Goal: Information Seeking & Learning: Learn about a topic

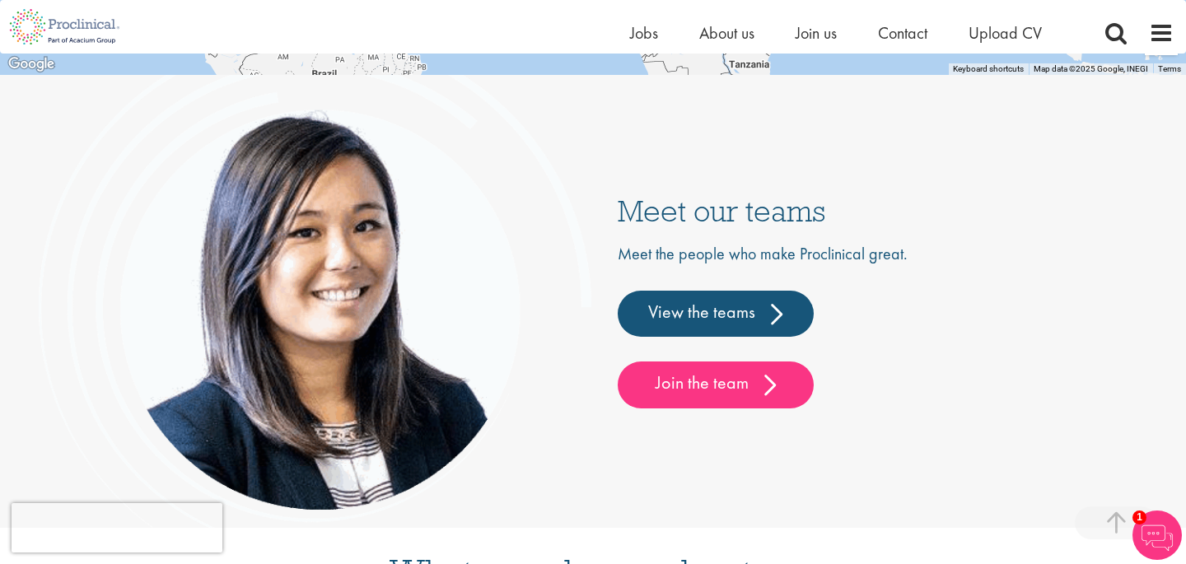
scroll to position [3747, 0]
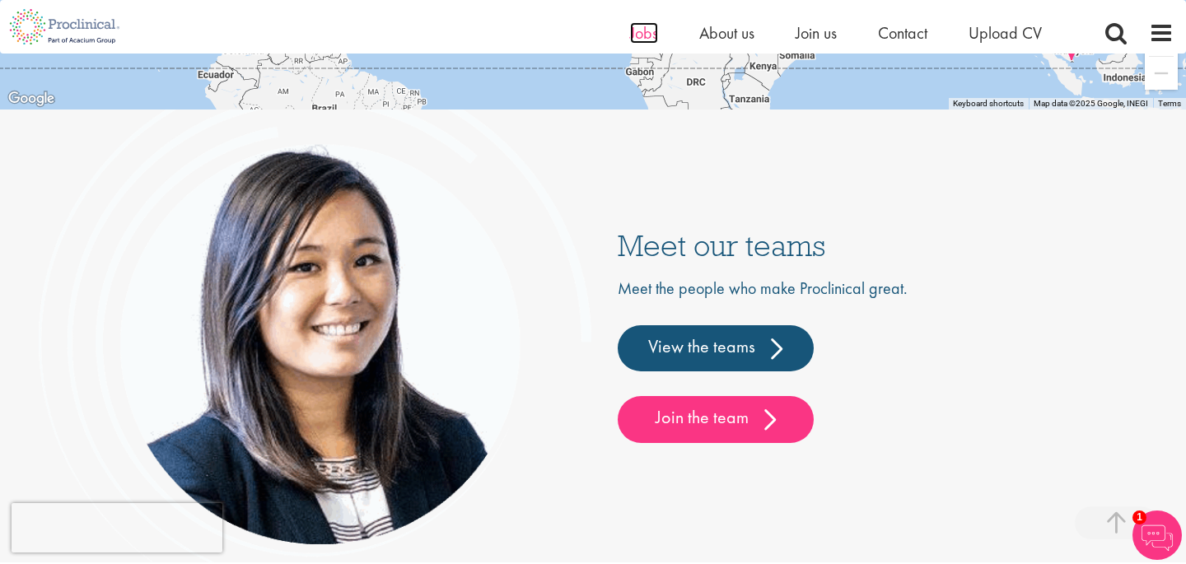
click at [647, 37] on span "Jobs" at bounding box center [644, 32] width 28 height 21
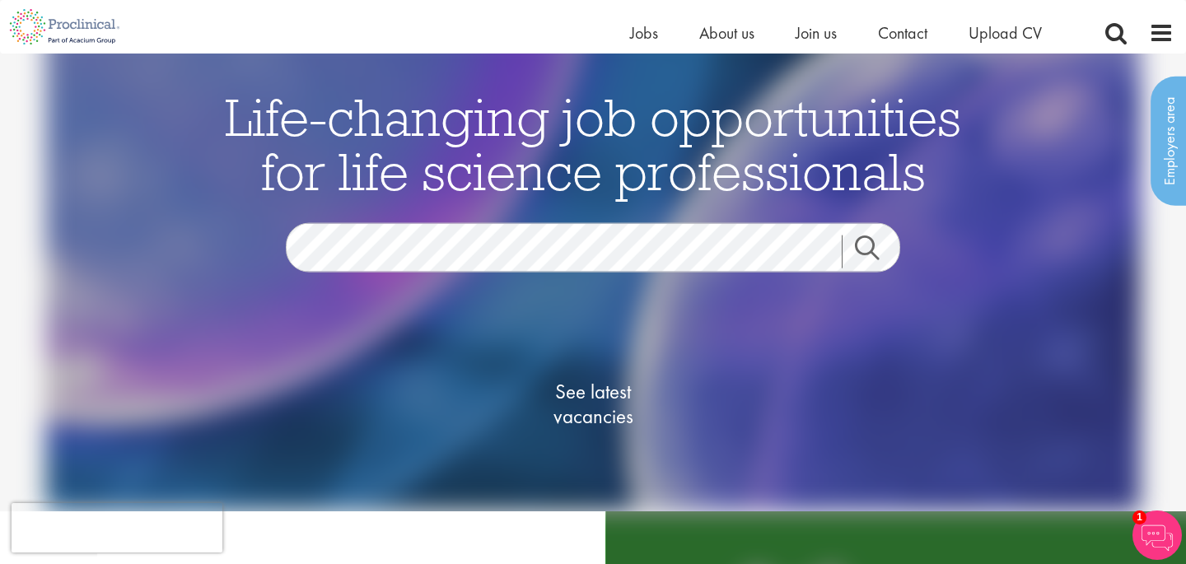
scroll to position [19, 0]
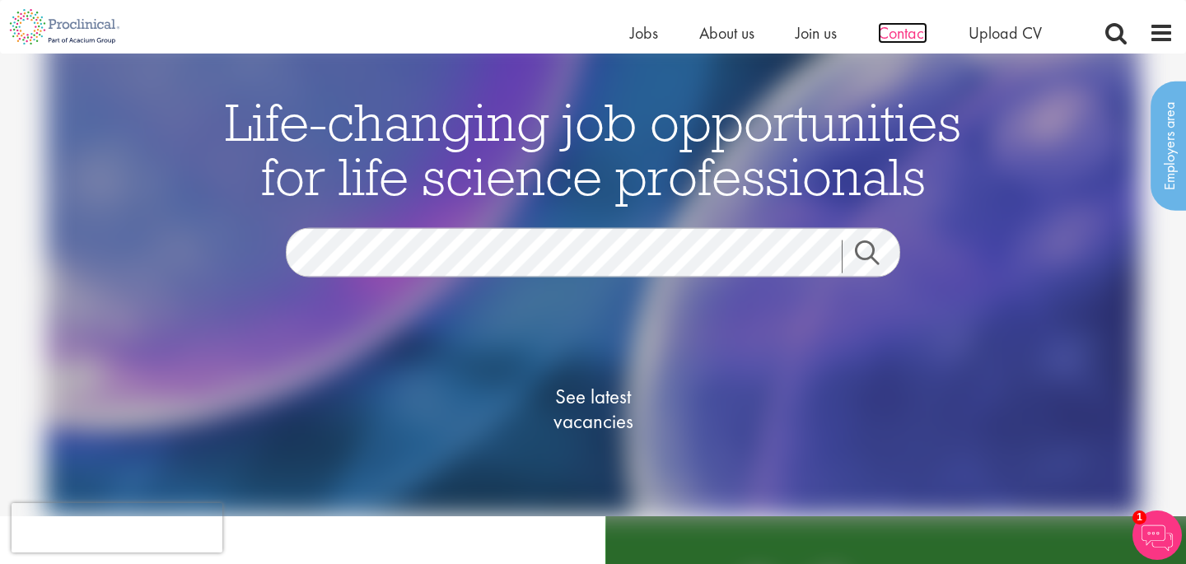
click at [912, 32] on span "Contact" at bounding box center [902, 32] width 49 height 21
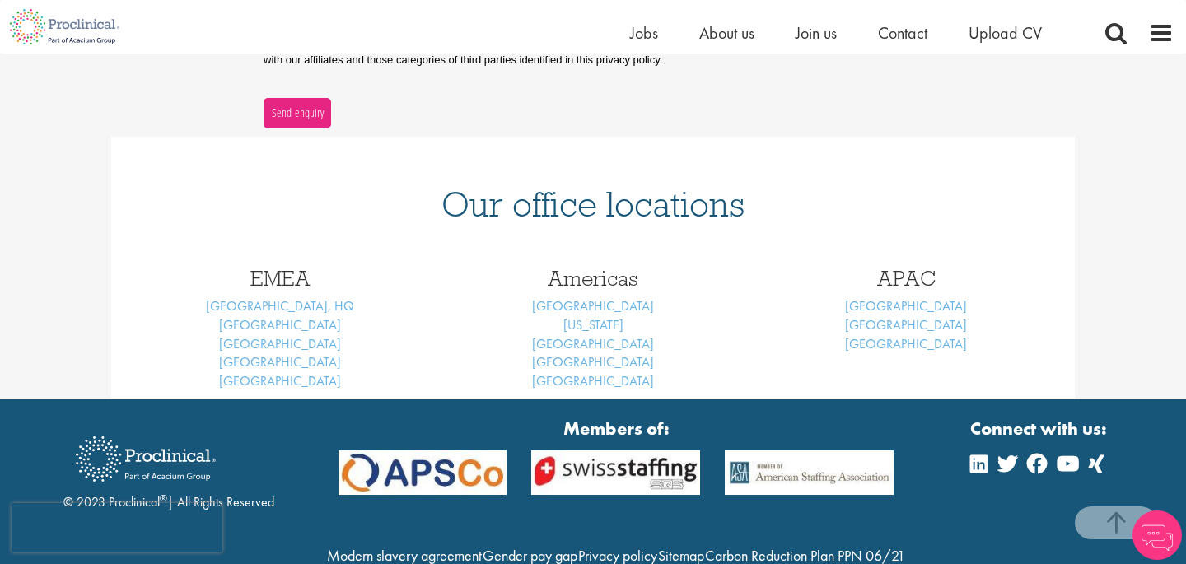
scroll to position [589, 0]
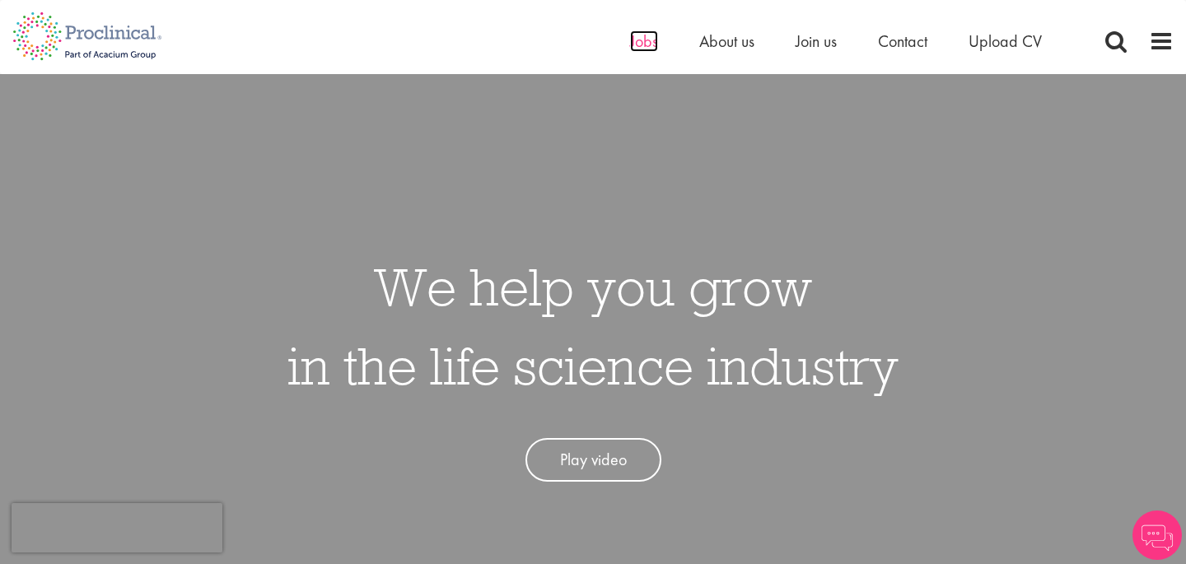
click at [650, 42] on span "Jobs" at bounding box center [644, 40] width 28 height 21
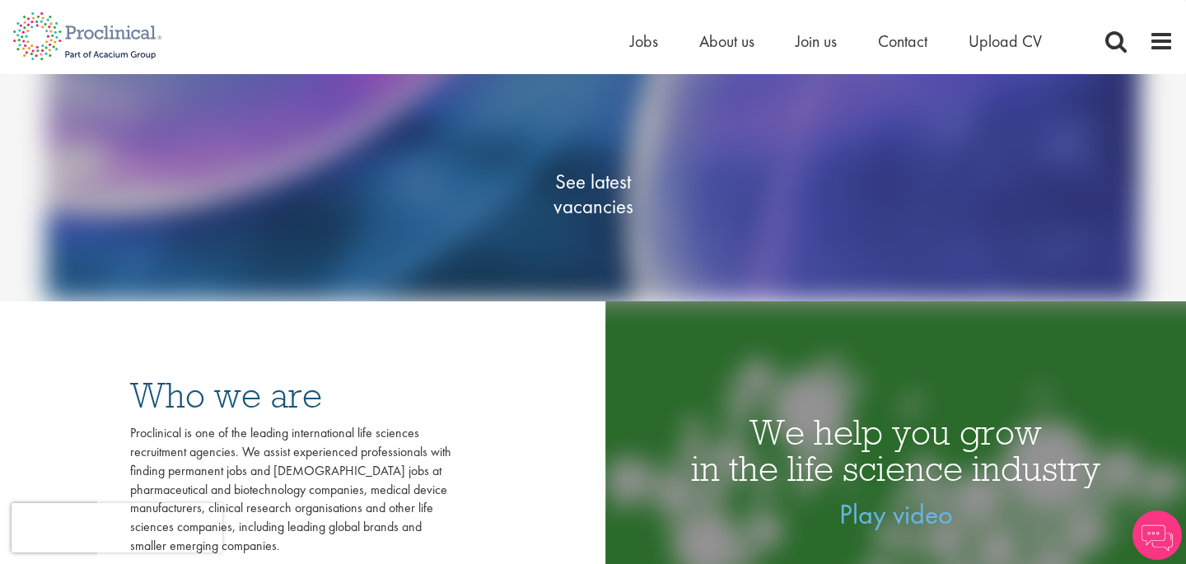
scroll to position [2, 0]
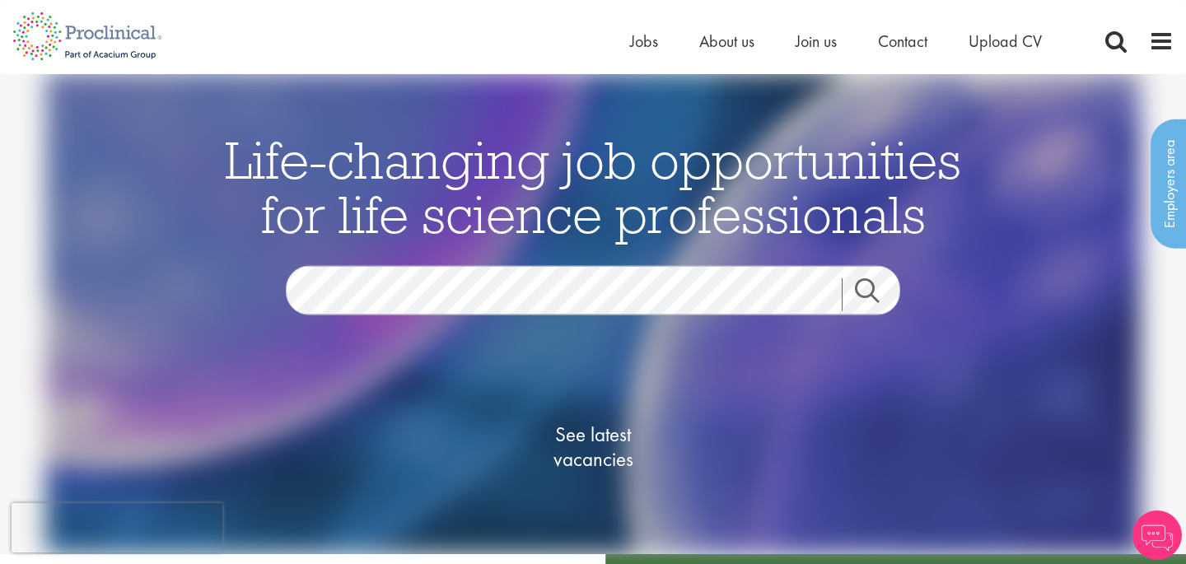
click at [865, 276] on div "Search" at bounding box center [877, 294] width 71 height 58
click at [864, 292] on link "Search" at bounding box center [877, 294] width 71 height 33
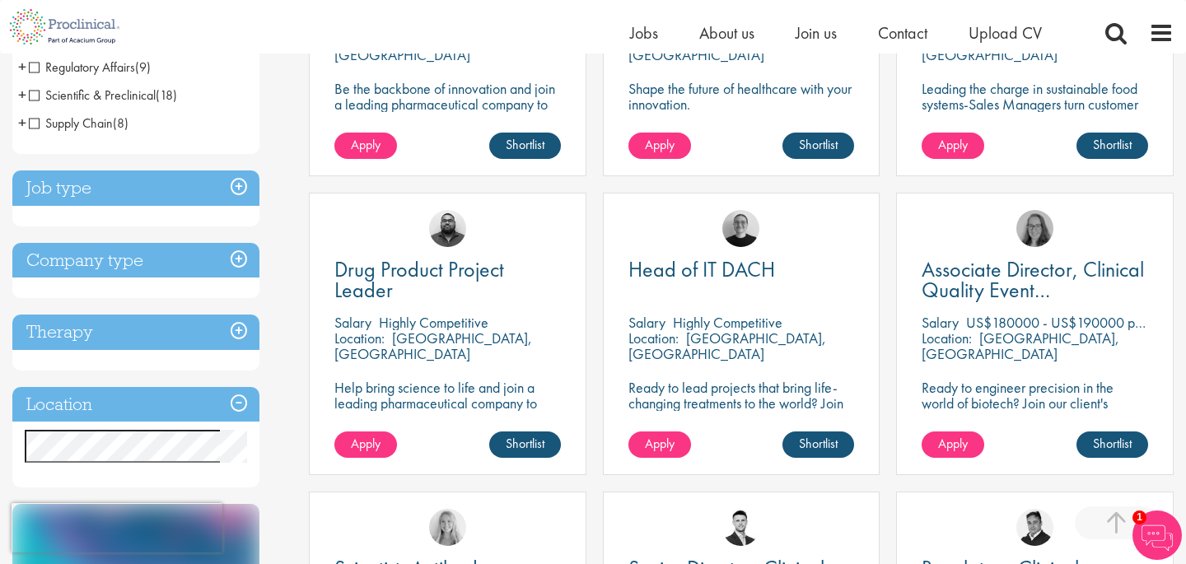
scroll to position [471, 0]
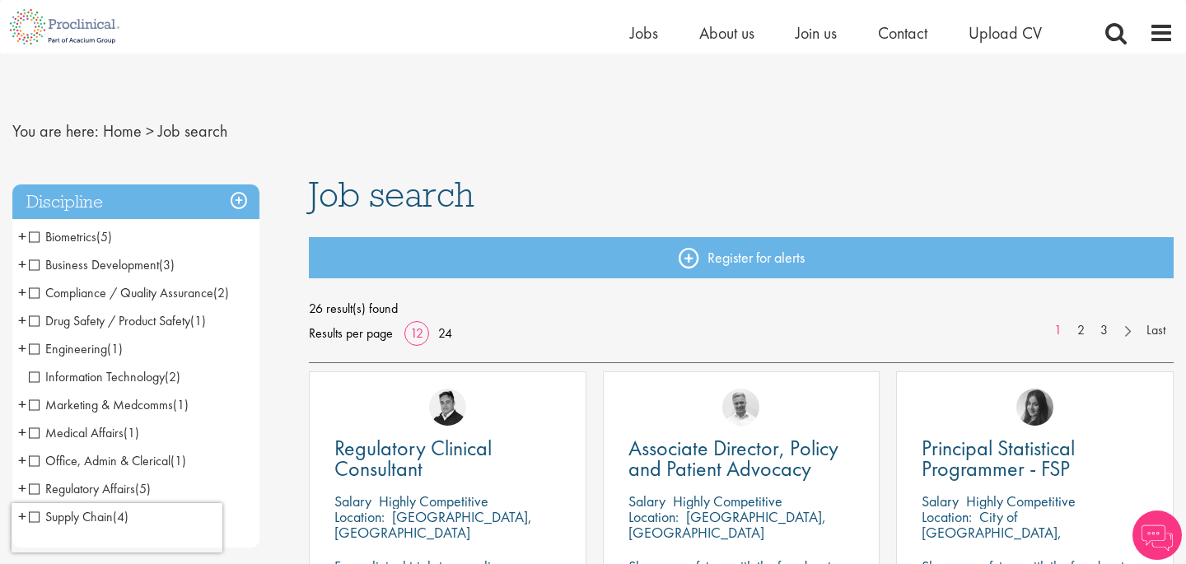
scroll to position [114, 0]
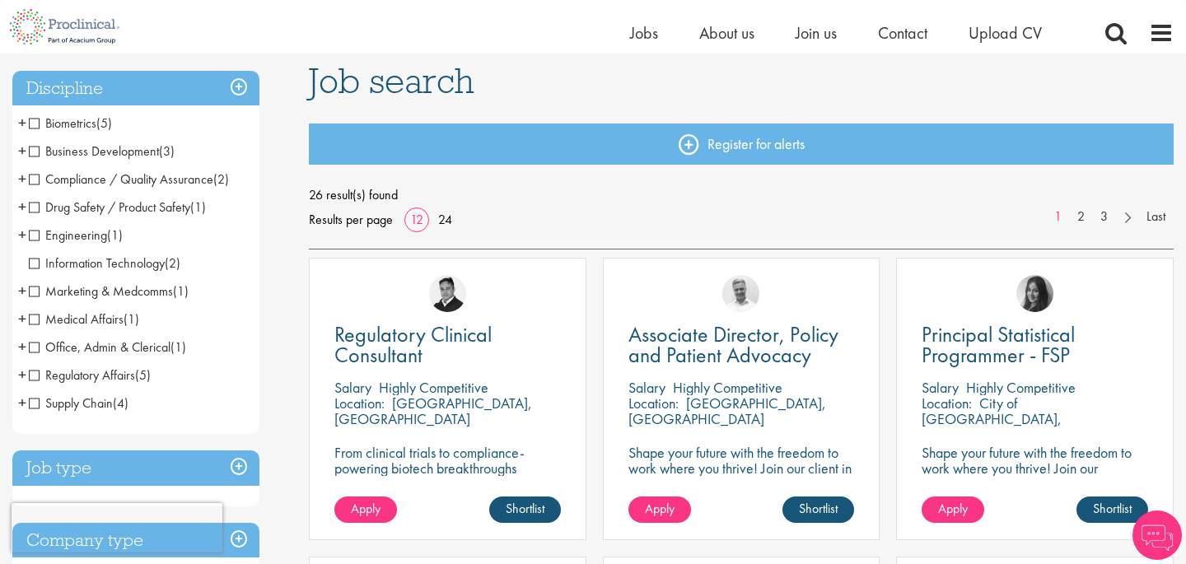
click at [32, 379] on span "Regulatory Affairs" at bounding box center [82, 374] width 106 height 17
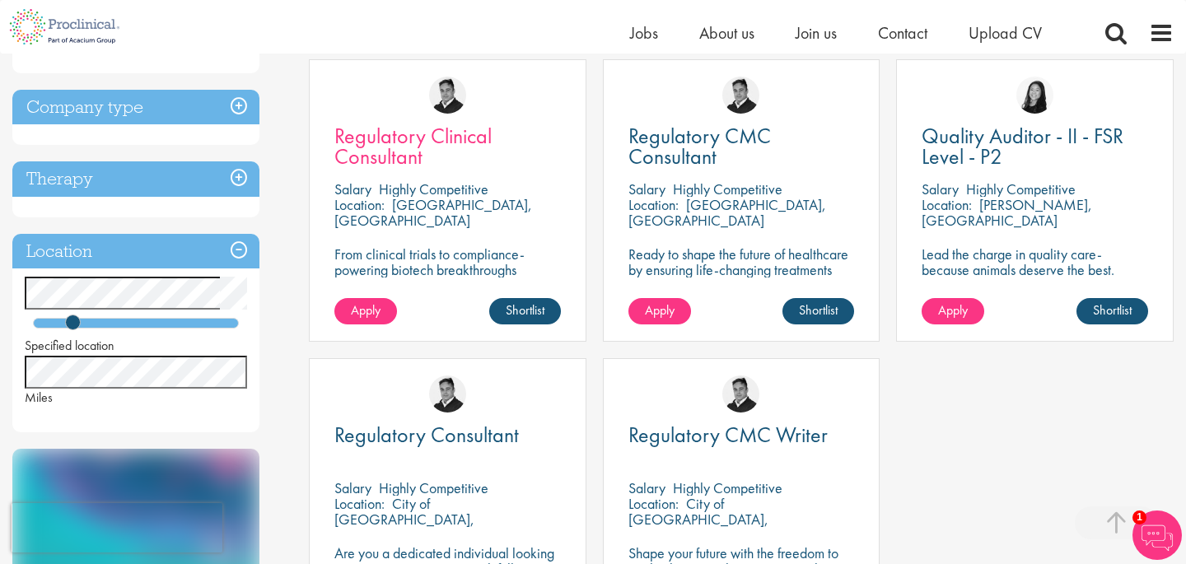
scroll to position [306, 0]
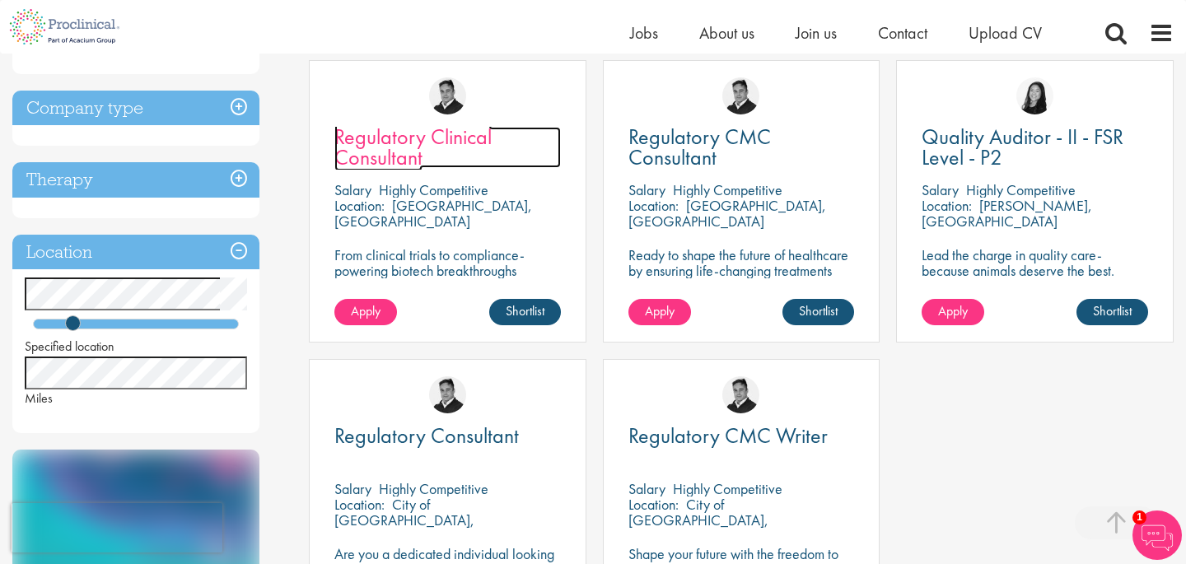
click at [406, 147] on span "Regulatory Clinical Consultant" at bounding box center [412, 147] width 157 height 49
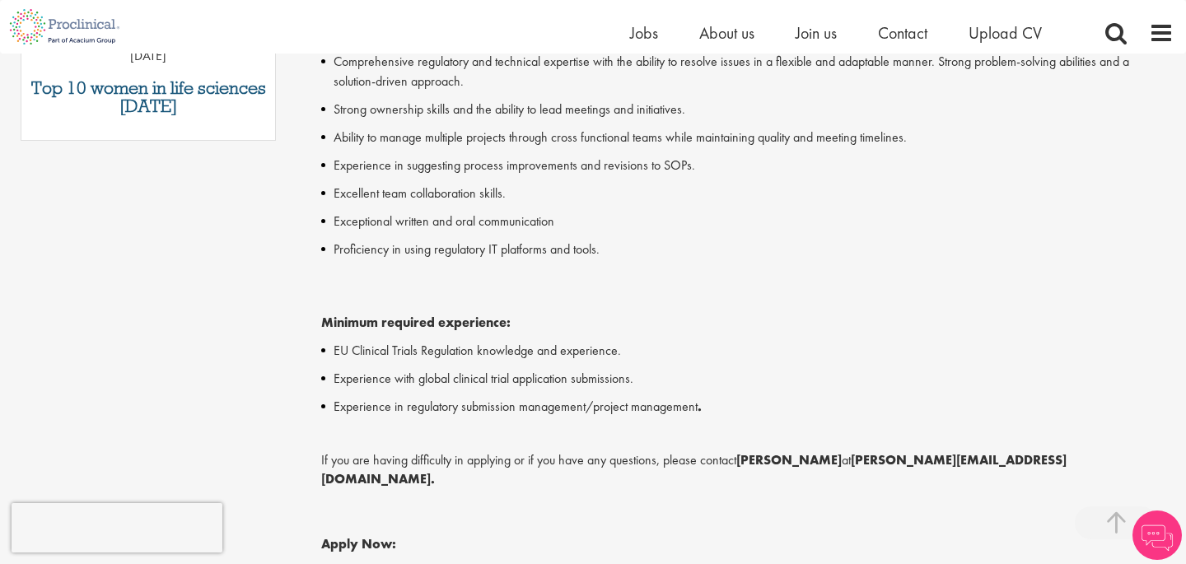
scroll to position [1060, 0]
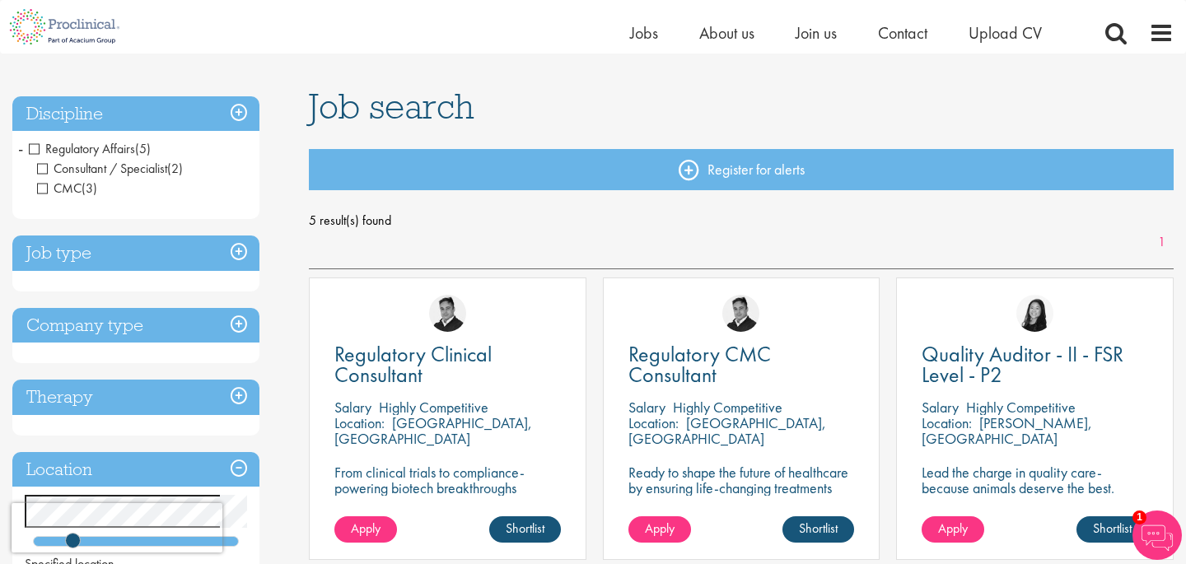
scroll to position [82, 0]
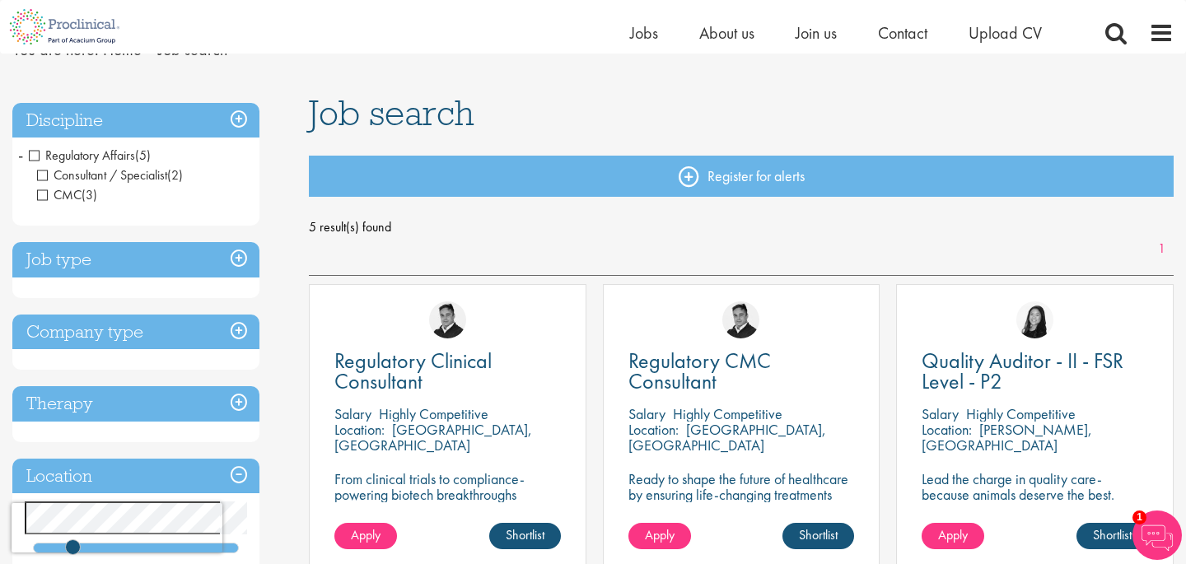
click at [35, 157] on span "Regulatory Affairs" at bounding box center [82, 155] width 106 height 17
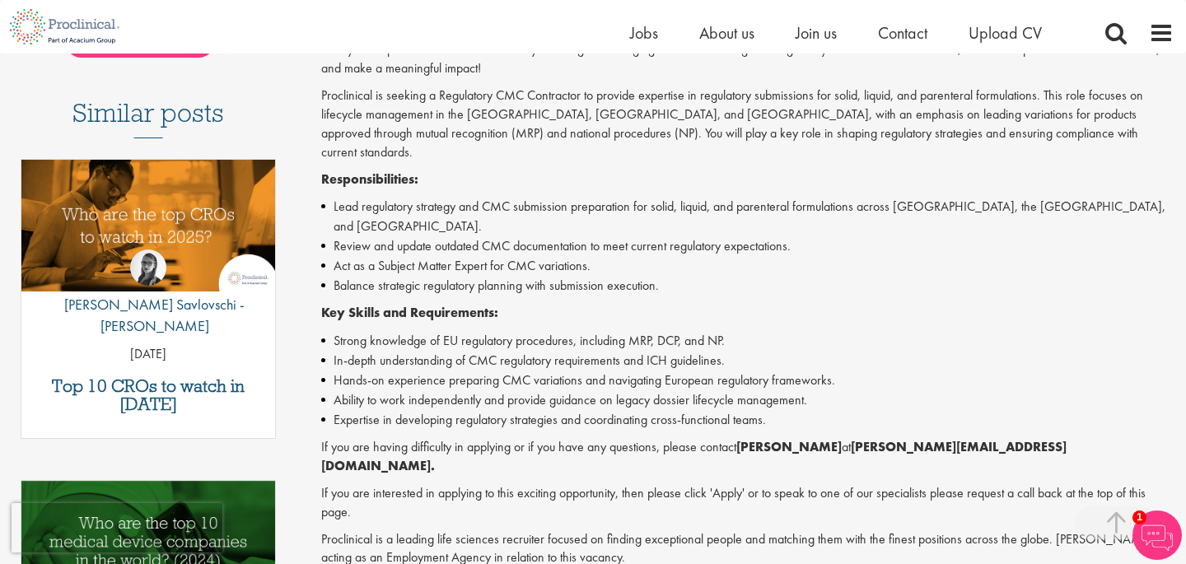
scroll to position [445, 0]
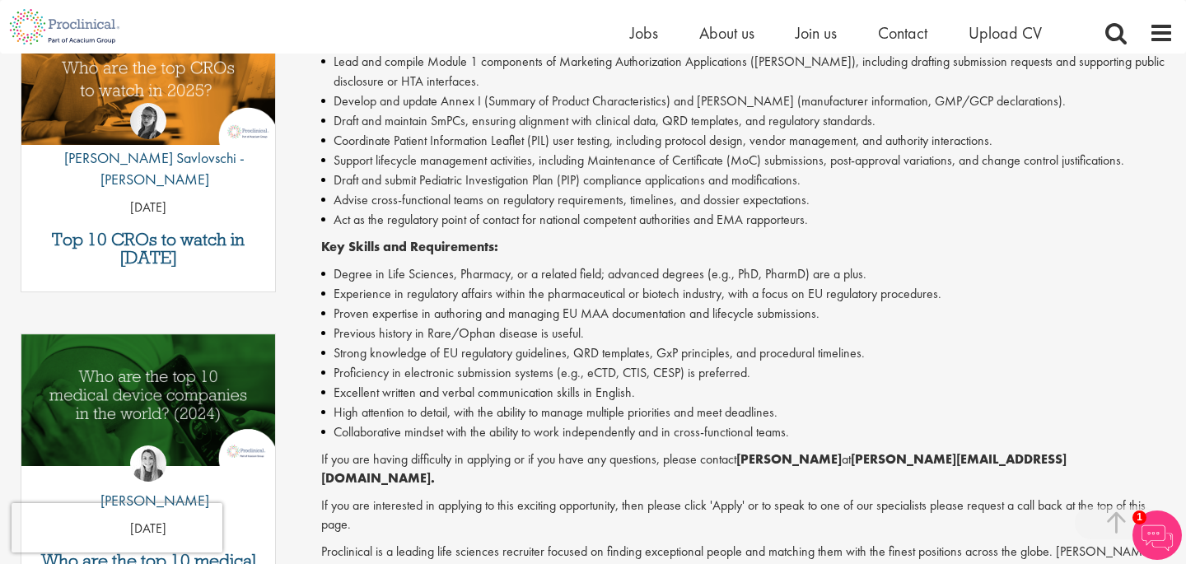
scroll to position [586, 0]
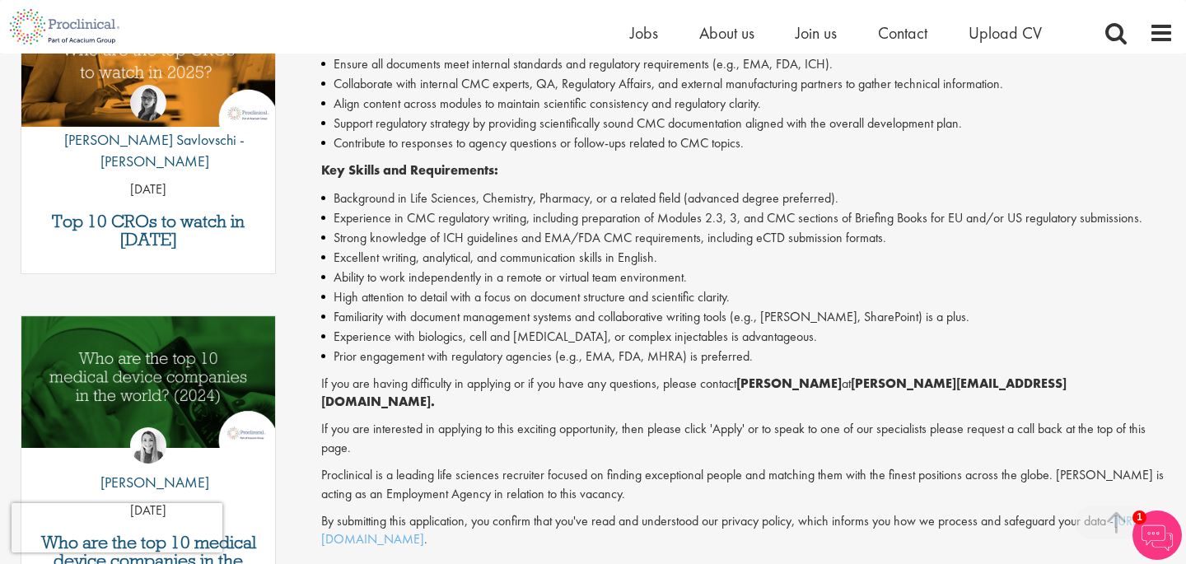
scroll to position [602, 0]
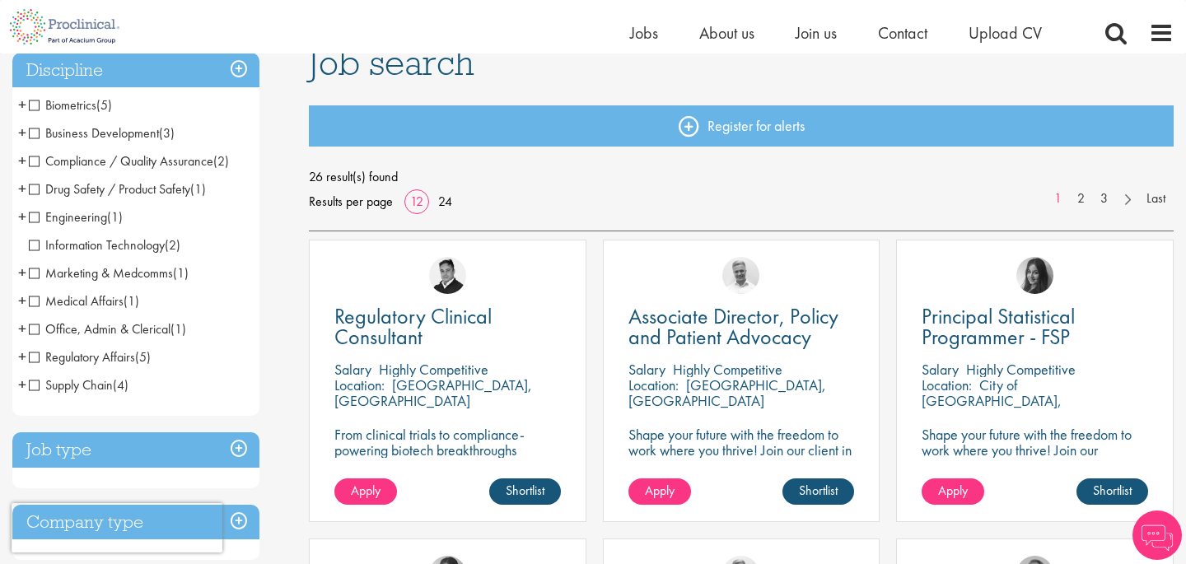
scroll to position [129, 0]
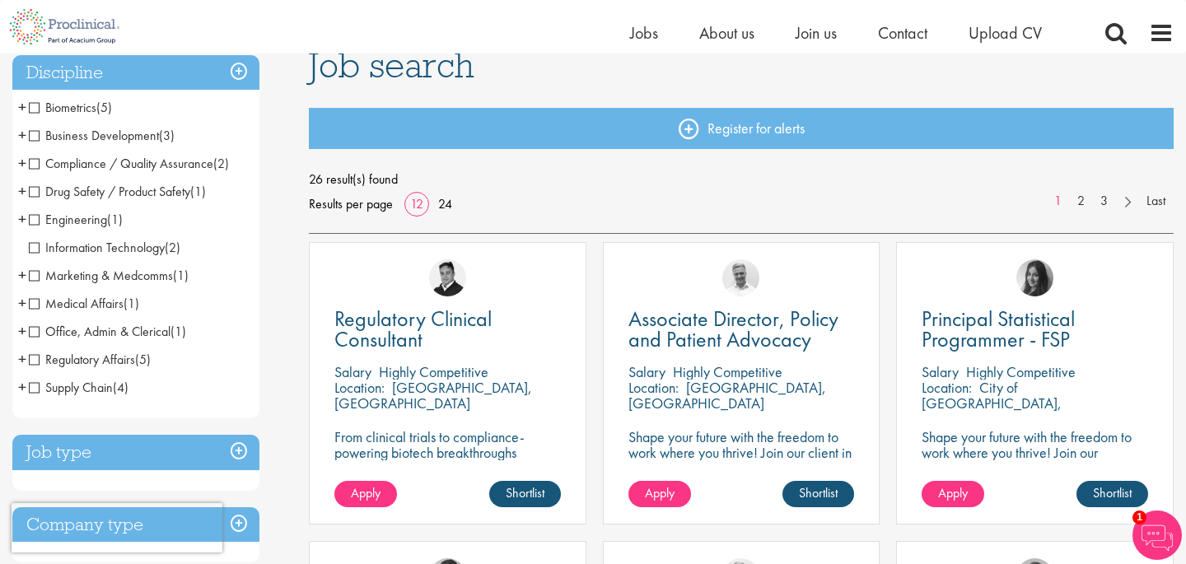
click at [33, 304] on span "Medical Affairs" at bounding box center [76, 303] width 95 height 17
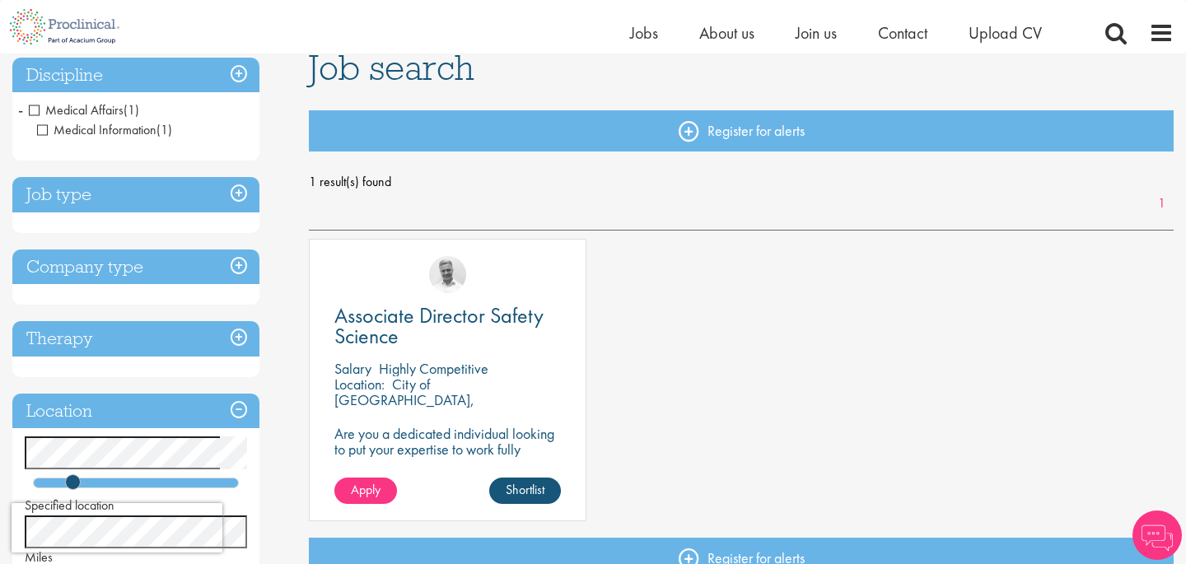
scroll to position [128, 0]
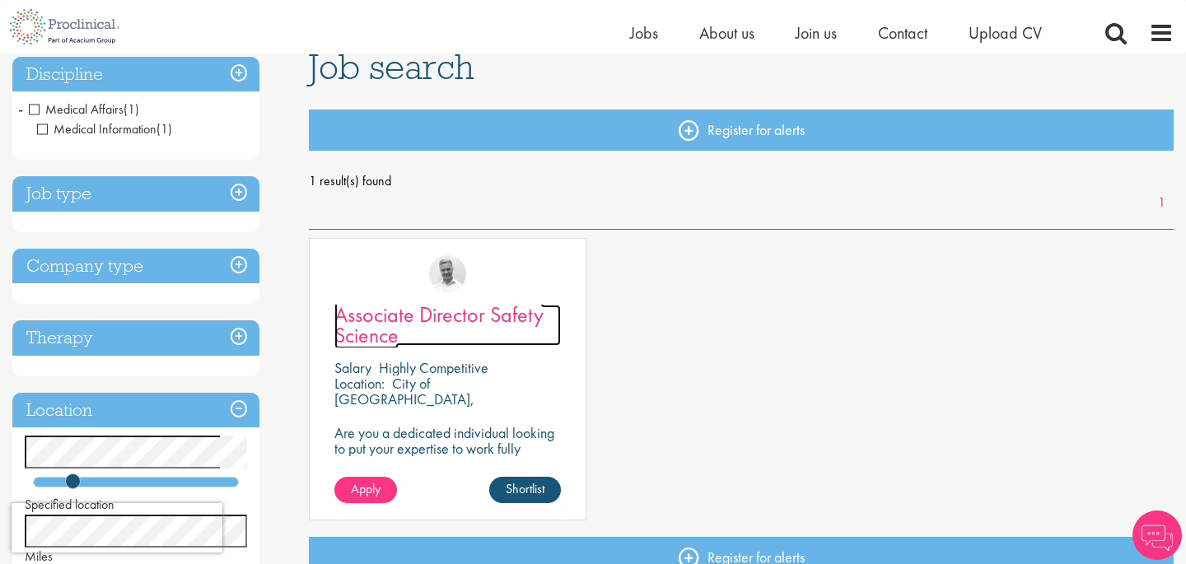
click at [504, 311] on span "Associate Director Safety Science" at bounding box center [438, 325] width 209 height 49
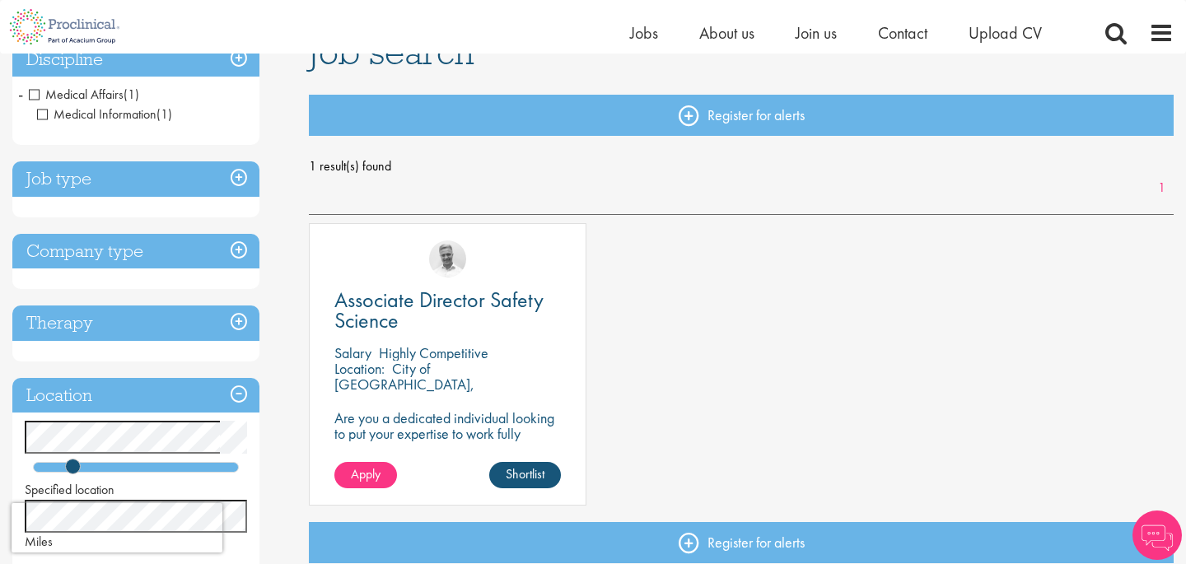
click at [35, 95] on span "Medical Affairs" at bounding box center [76, 94] width 95 height 17
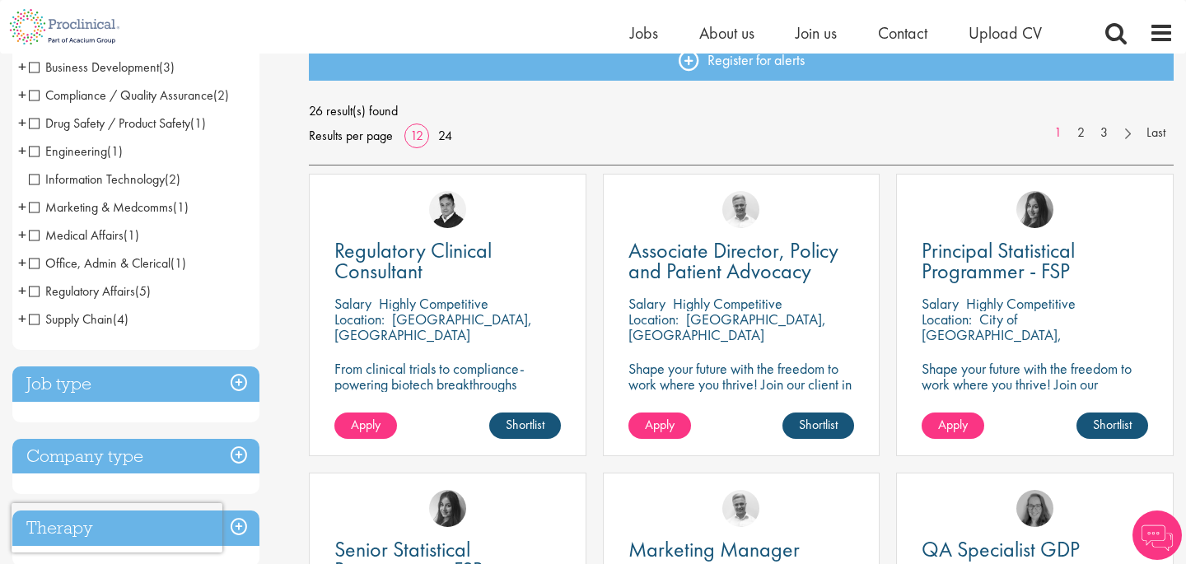
scroll to position [207, 0]
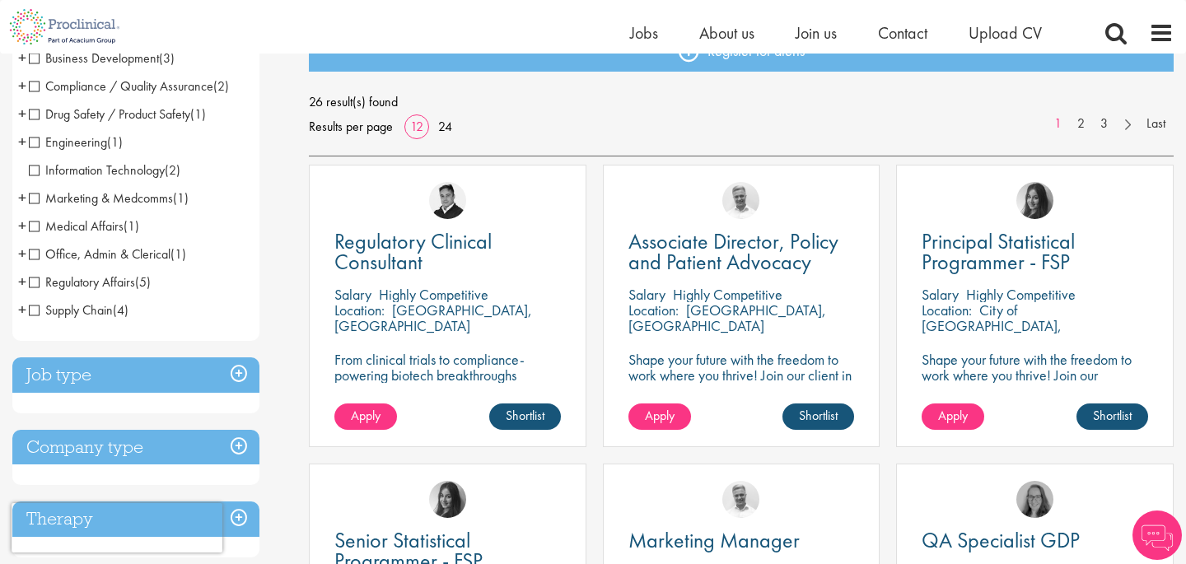
click at [54, 250] on span "Office, Admin & Clerical" at bounding box center [100, 253] width 142 height 17
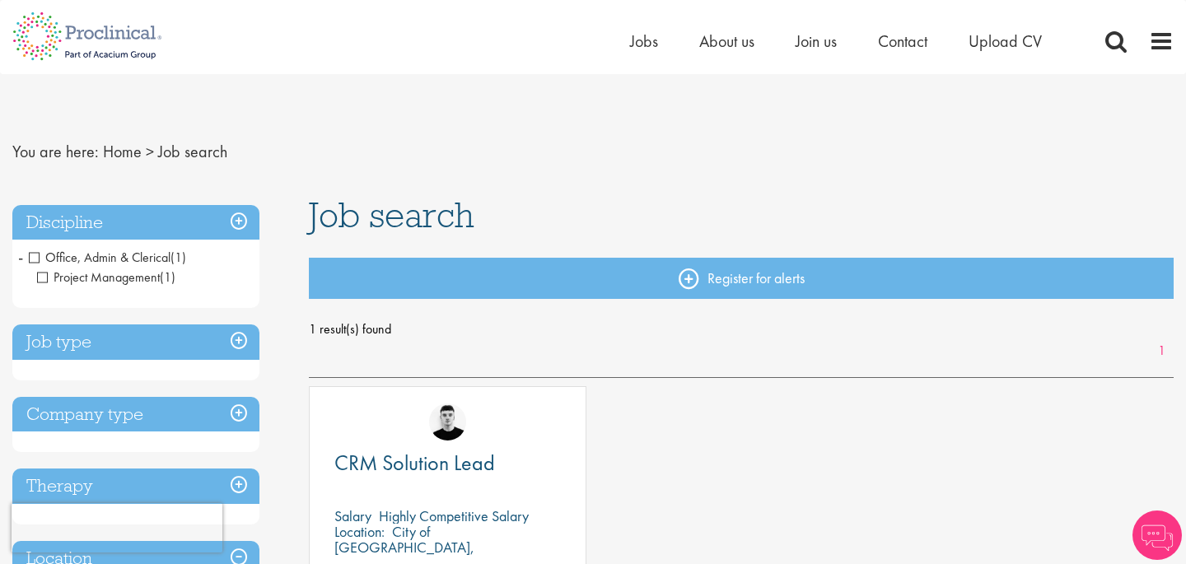
click at [30, 256] on span "Office, Admin & Clerical" at bounding box center [100, 257] width 142 height 17
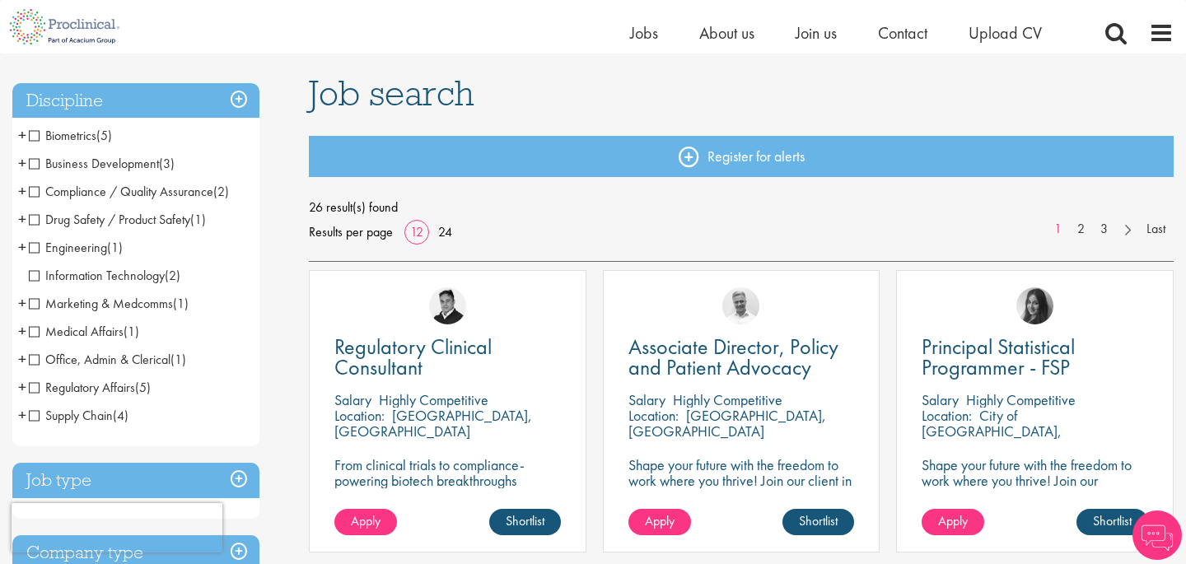
scroll to position [96, 0]
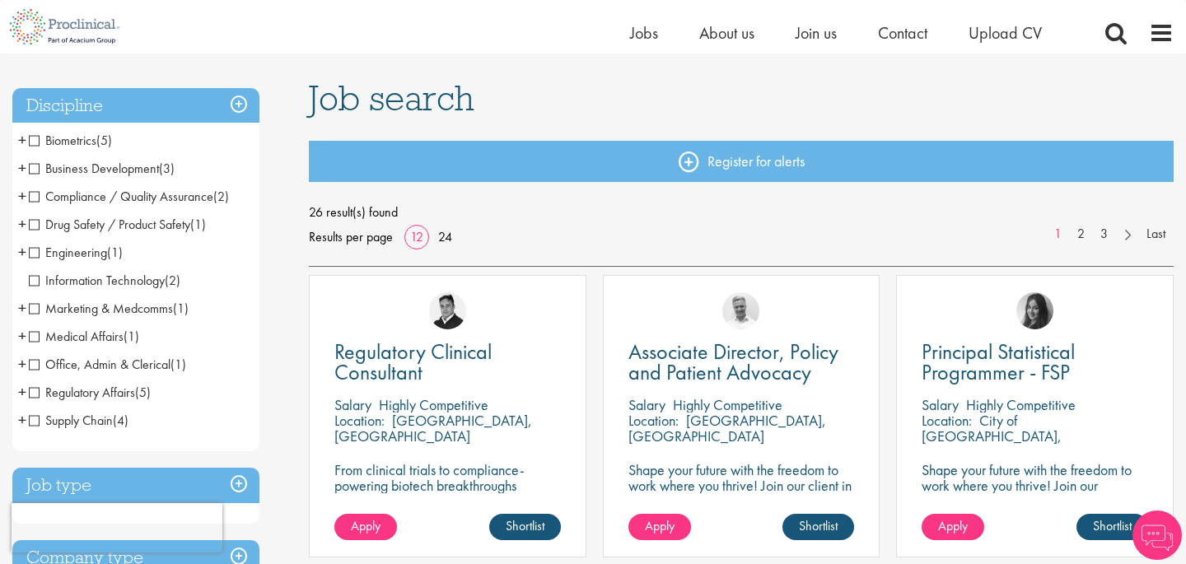
click at [96, 308] on span "Marketing & Medcomms" at bounding box center [101, 308] width 144 height 17
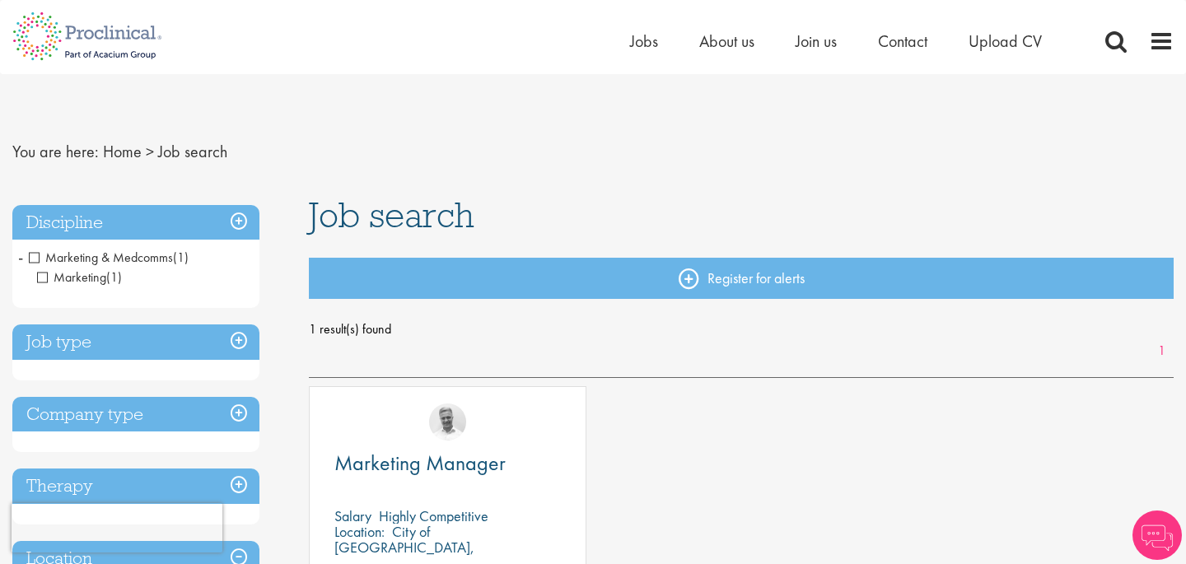
click at [69, 258] on span "Marketing & Medcomms" at bounding box center [101, 257] width 144 height 17
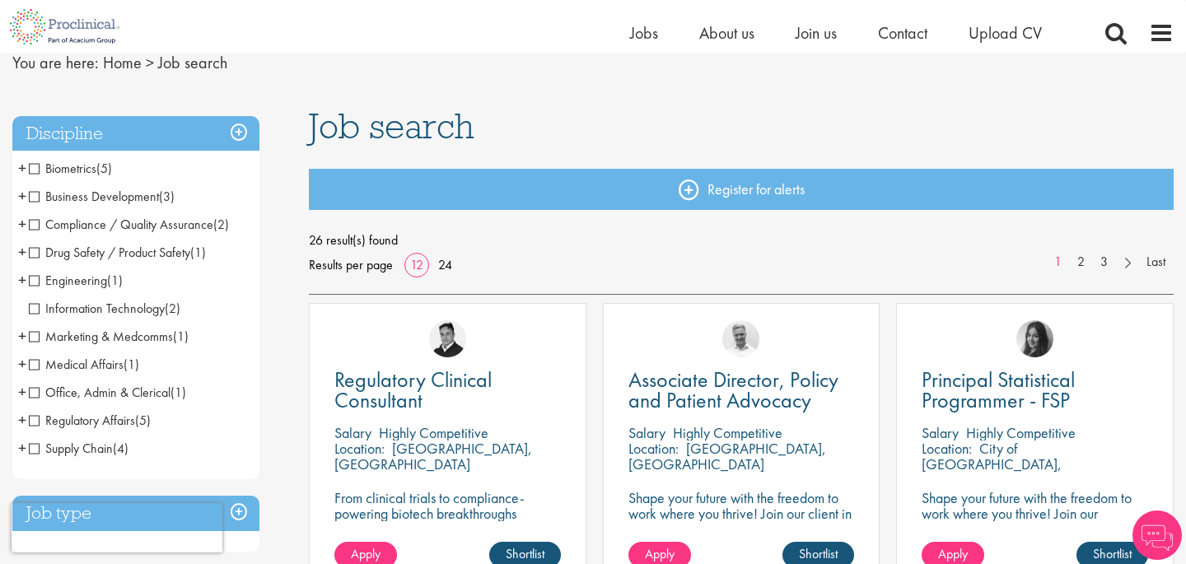
scroll to position [89, 0]
